Goal: Task Accomplishment & Management: Use online tool/utility

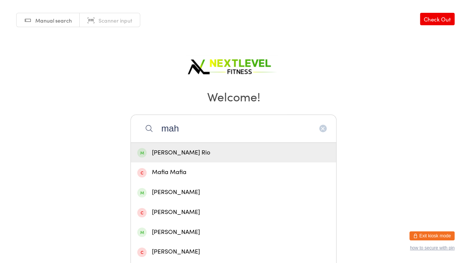
type input "mah"
click at [212, 147] on div "[PERSON_NAME] Rio" at bounding box center [233, 153] width 205 height 20
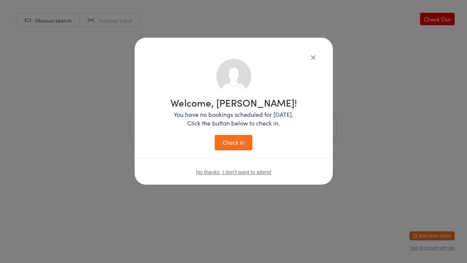
click at [232, 142] on button "Check in" at bounding box center [234, 142] width 38 height 15
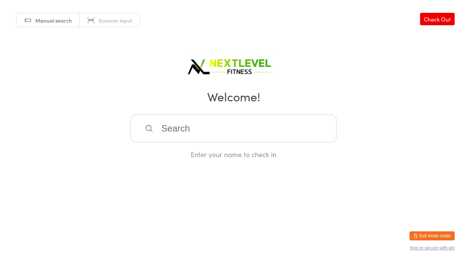
click at [232, 142] on div at bounding box center [234, 128] width 206 height 28
click at [227, 136] on input "search" at bounding box center [234, 128] width 206 height 28
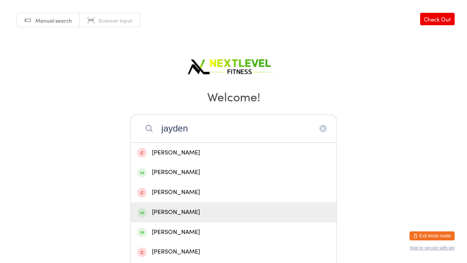
type input "jayden"
click at [239, 213] on div "[PERSON_NAME]" at bounding box center [233, 212] width 193 height 10
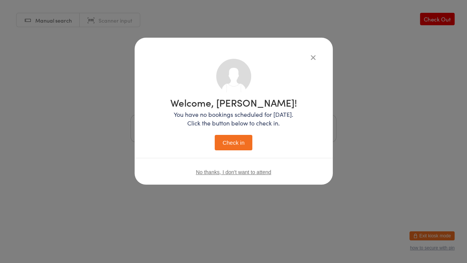
click at [236, 149] on button "Check in" at bounding box center [234, 142] width 38 height 15
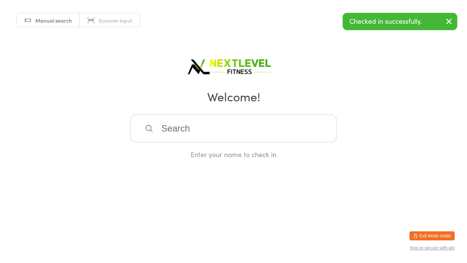
click at [240, 135] on input "search" at bounding box center [234, 128] width 206 height 28
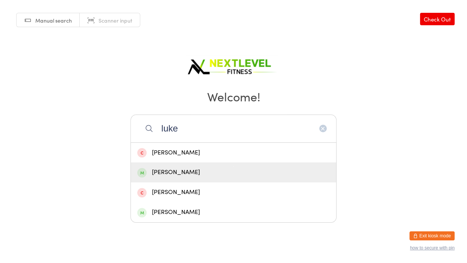
type input "luke"
click at [214, 167] on div "[PERSON_NAME]" at bounding box center [233, 172] width 193 height 10
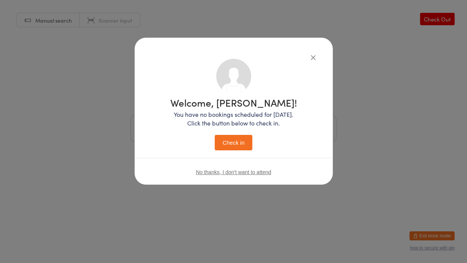
click at [233, 149] on button "Check in" at bounding box center [234, 142] width 38 height 15
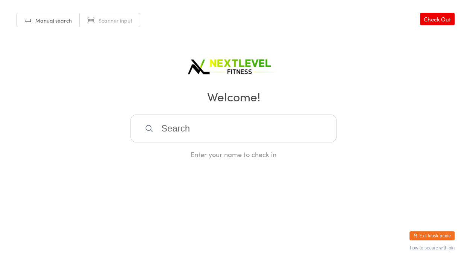
click at [177, 131] on input "search" at bounding box center [234, 128] width 206 height 28
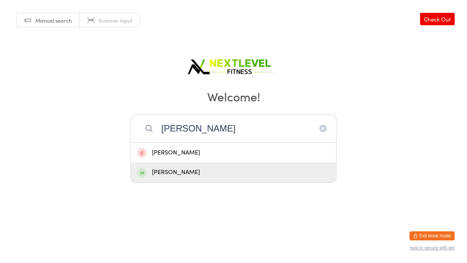
type input "[PERSON_NAME]"
click at [179, 174] on div "[PERSON_NAME]" at bounding box center [233, 172] width 193 height 10
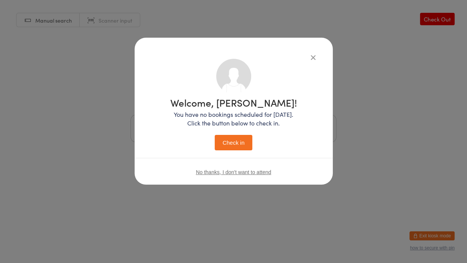
click at [232, 138] on button "Check in" at bounding box center [234, 142] width 38 height 15
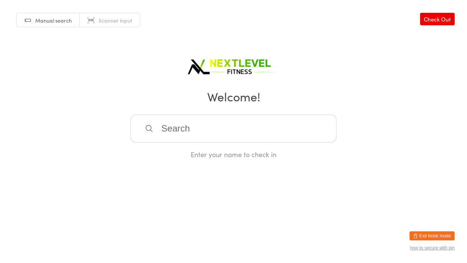
click at [232, 138] on input "search" at bounding box center [234, 128] width 206 height 28
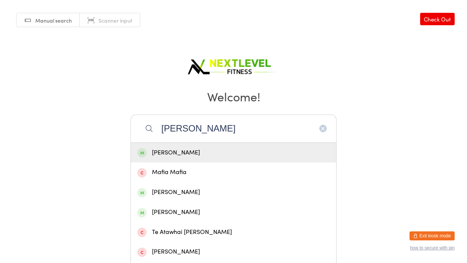
type input "[PERSON_NAME]"
click at [226, 152] on div "[PERSON_NAME]" at bounding box center [233, 152] width 193 height 10
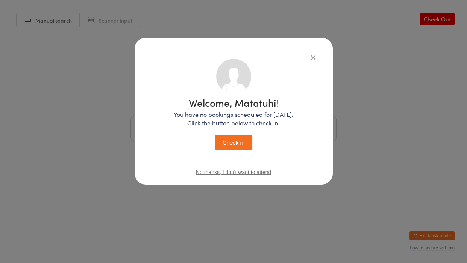
click at [233, 147] on button "Check in" at bounding box center [234, 142] width 38 height 15
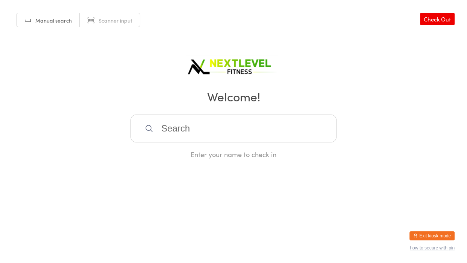
click at [195, 132] on input "search" at bounding box center [234, 128] width 206 height 28
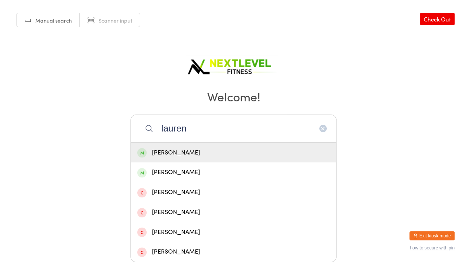
type input "lauren"
click at [168, 156] on div "[PERSON_NAME]" at bounding box center [233, 152] width 193 height 10
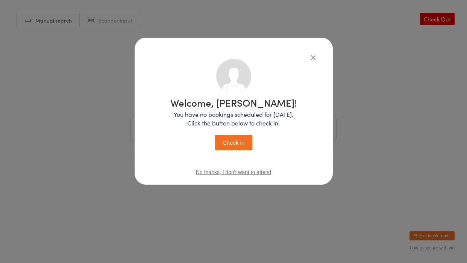
click at [245, 143] on button "Check in" at bounding box center [234, 142] width 38 height 15
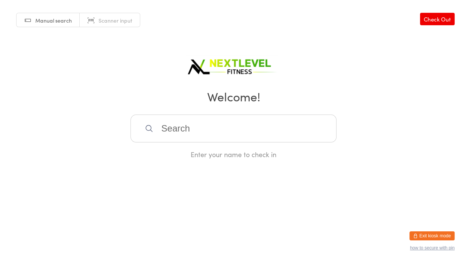
click at [219, 127] on input "search" at bounding box center [234, 128] width 206 height 28
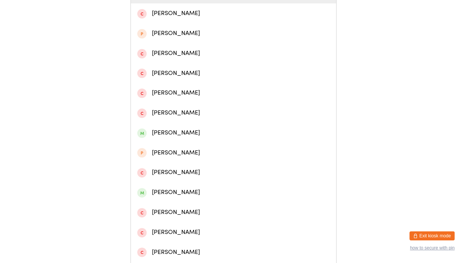
scroll to position [162, 0]
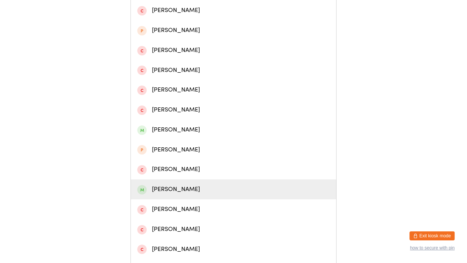
type input "nic"
click at [175, 190] on div "[PERSON_NAME]" at bounding box center [233, 189] width 193 height 10
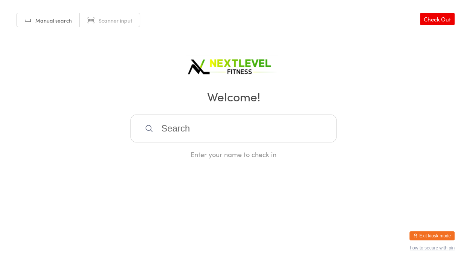
scroll to position [0, 0]
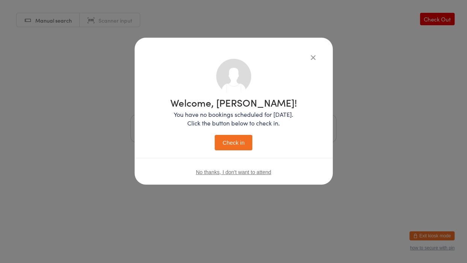
click at [229, 141] on button "Check in" at bounding box center [234, 142] width 38 height 15
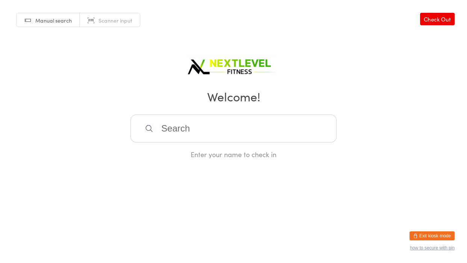
click at [229, 141] on input "search" at bounding box center [234, 128] width 206 height 28
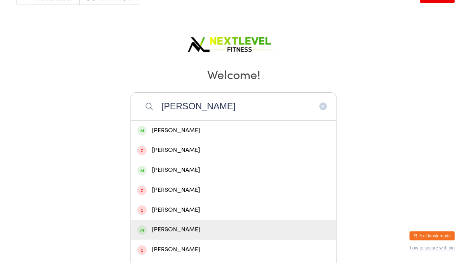
scroll to position [23, 0]
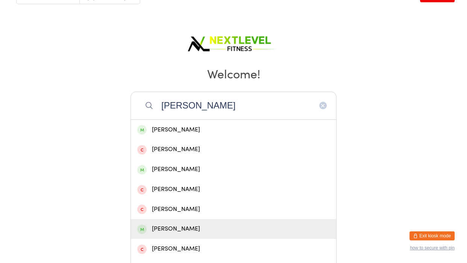
type input "[PERSON_NAME]"
click at [249, 228] on div "[PERSON_NAME]" at bounding box center [233, 228] width 193 height 10
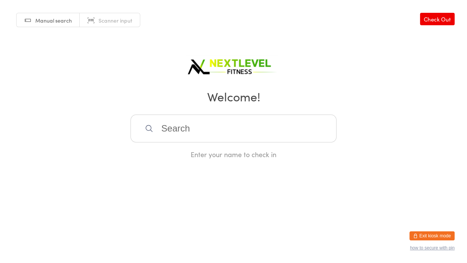
scroll to position [0, 0]
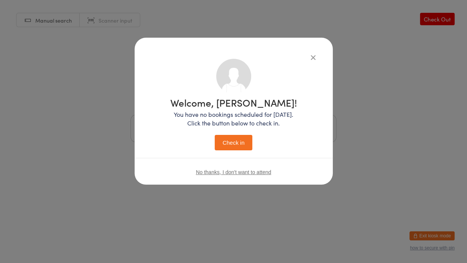
click at [251, 138] on button "Check in" at bounding box center [234, 142] width 38 height 15
